Goal: Information Seeking & Learning: Learn about a topic

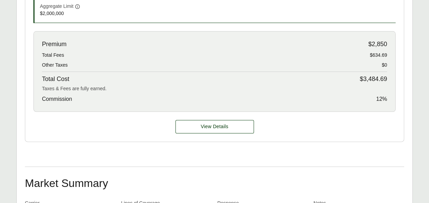
scroll to position [354, 0]
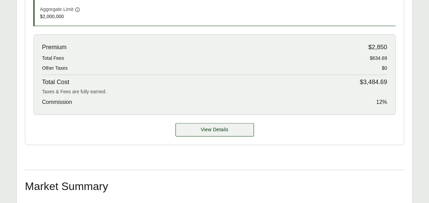
click at [217, 135] on div "View Details" at bounding box center [214, 130] width 379 height 30
click at [202, 131] on span "View Details" at bounding box center [215, 129] width 28 height 7
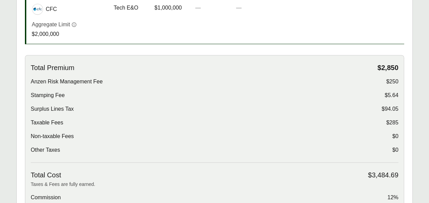
scroll to position [218, 0]
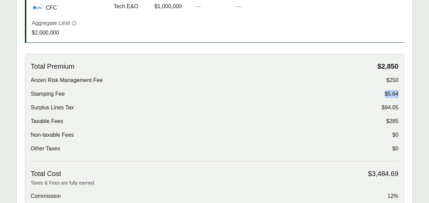
drag, startPoint x: 385, startPoint y: 92, endPoint x: 401, endPoint y: 94, distance: 16.5
click at [401, 94] on div "Total Premium $2,850 Anzen Risk Management Fee $250 Stamping Fee $5.64 Surplus …" at bounding box center [214, 131] width 379 height 155
click at [348, 104] on div "Surplus Lines Tax $94.05" at bounding box center [215, 107] width 368 height 8
click at [389, 106] on span "$94.05" at bounding box center [390, 107] width 17 height 8
drag, startPoint x: 385, startPoint y: 122, endPoint x: 341, endPoint y: 125, distance: 44.5
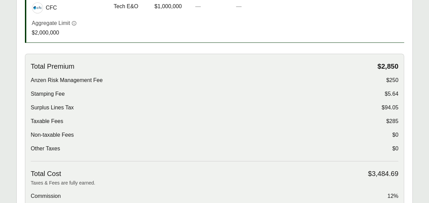
click at [341, 125] on div "Total Premium $2,850 Anzen Risk Management Fee $250 Stamping Fee $5.64 Surplus …" at bounding box center [215, 111] width 368 height 99
click at [245, 131] on div "Non-taxable Fees $0" at bounding box center [215, 135] width 368 height 8
click at [394, 120] on span "$285" at bounding box center [392, 121] width 12 height 8
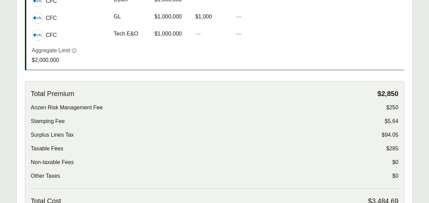
scroll to position [0, 0]
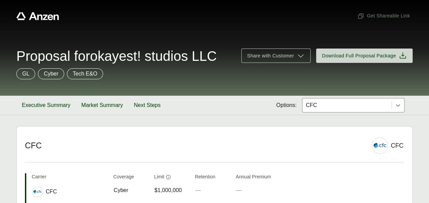
click at [300, 85] on div "Proposal for okayest! studios LLC Share with Customer Download Full Proposal Pa…" at bounding box center [214, 64] width 429 height 64
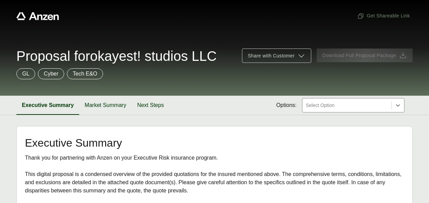
scroll to position [437, 0]
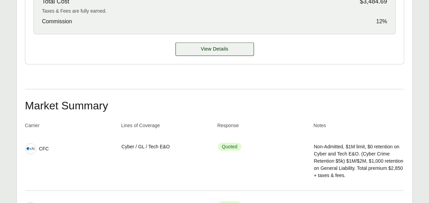
click at [214, 49] on span "View Details" at bounding box center [215, 48] width 28 height 7
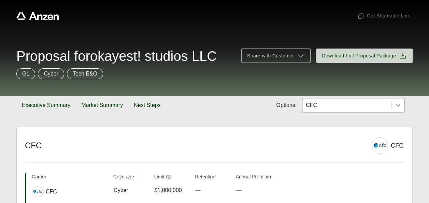
click at [205, 47] on div "Proposal for okayest! studios LLC Share with Customer Download Full Proposal Pa…" at bounding box center [214, 64] width 429 height 64
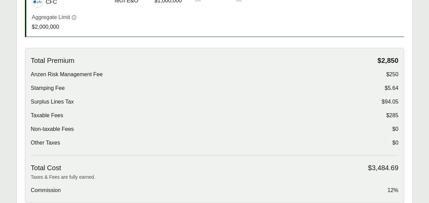
scroll to position [236, 0]
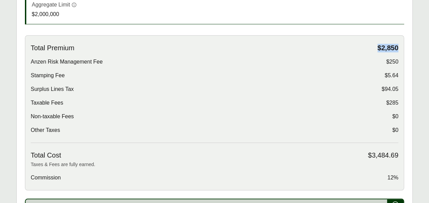
drag, startPoint x: 379, startPoint y: 46, endPoint x: 400, endPoint y: 44, distance: 21.6
click at [400, 44] on div "Total Premium $2,850 Anzen Risk Management Fee $250 Stamping Fee $5.64 Surplus …" at bounding box center [214, 112] width 379 height 155
click at [335, 62] on div "Anzen Risk Management Fee $250" at bounding box center [215, 62] width 368 height 8
drag, startPoint x: 387, startPoint y: 61, endPoint x: 402, endPoint y: 62, distance: 14.4
click at [402, 62] on div "Total Premium $2,850 Anzen Risk Management Fee $250 Stamping Fee $5.64 Surplus …" at bounding box center [214, 112] width 379 height 155
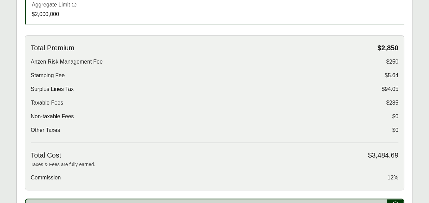
click at [340, 80] on div "Total Premium $2,850 Anzen Risk Management Fee $250 Stamping Fee $5.64 Surplus …" at bounding box center [215, 93] width 368 height 99
drag, startPoint x: 387, startPoint y: 101, endPoint x: 400, endPoint y: 102, distance: 12.7
click at [400, 102] on div "Total Premium $2,850 Anzen Risk Management Fee $250 Stamping Fee $5.64 Surplus …" at bounding box center [214, 112] width 379 height 155
